Goal: Task Accomplishment & Management: Use online tool/utility

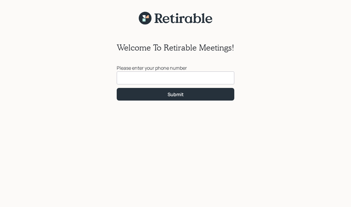
click at [213, 76] on input at bounding box center [176, 77] width 118 height 13
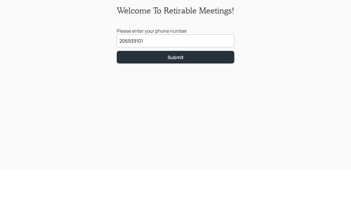
type input "[PHONE_NUMBER]"
click at [210, 88] on button "Submit" at bounding box center [176, 94] width 118 height 13
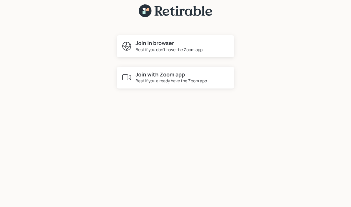
click at [217, 67] on div "Join with Zoom app Best if you already have the Zoom app" at bounding box center [176, 78] width 118 height 22
